Goal: Find specific page/section: Find specific page/section

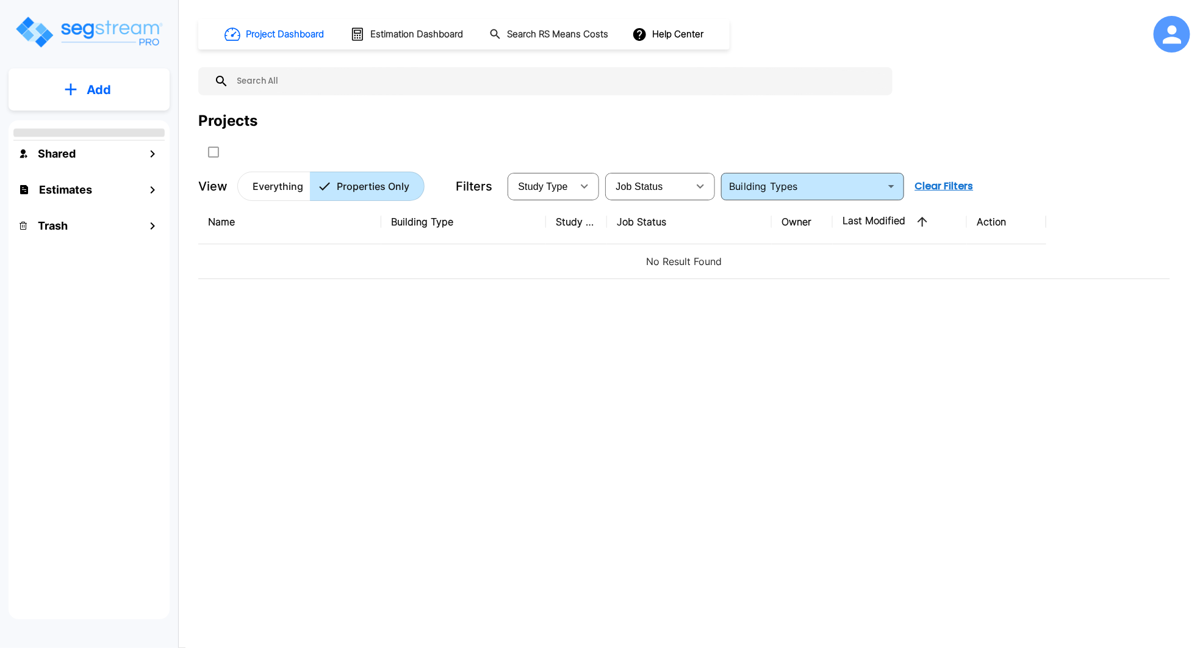
type input "Single Family Home"
